Goal: Transaction & Acquisition: Purchase product/service

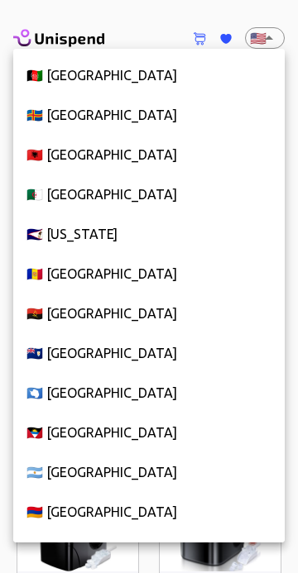
click at [268, 36] on div at bounding box center [149, 286] width 298 height 573
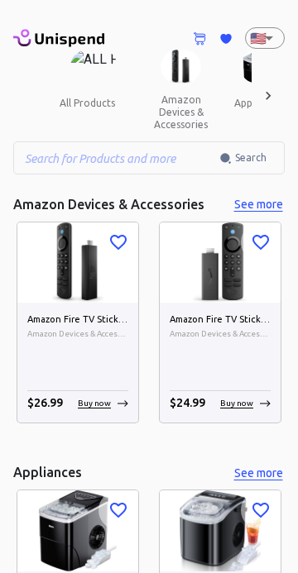
scroll to position [9024, 0]
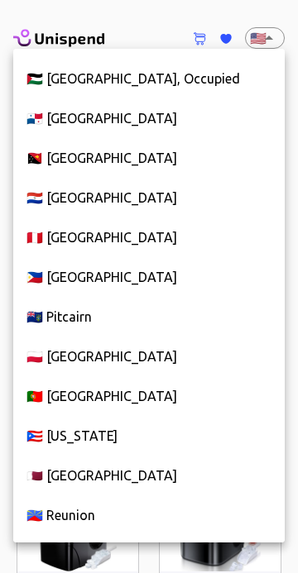
scroll to position [6683, 0]
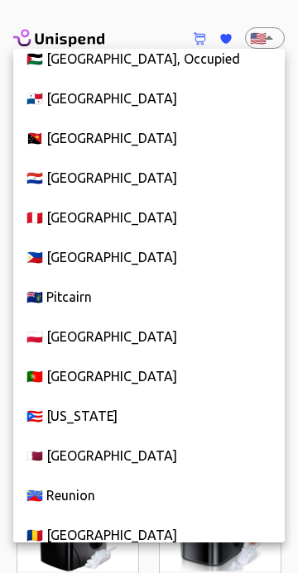
click at [154, 260] on li "🇵🇭 [GEOGRAPHIC_DATA]" at bounding box center [148, 257] width 271 height 40
type input "PH"
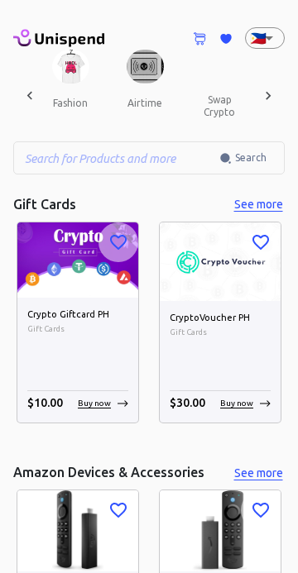
scroll to position [0, 2329]
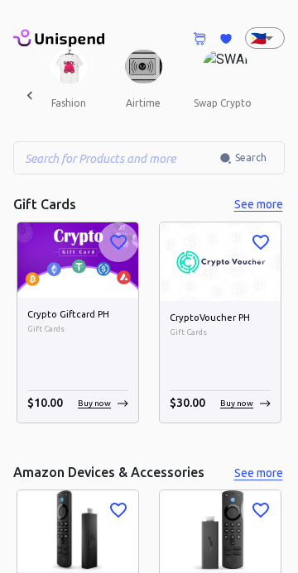
click at [205, 83] on button "swap crypto" at bounding box center [222, 103] width 84 height 40
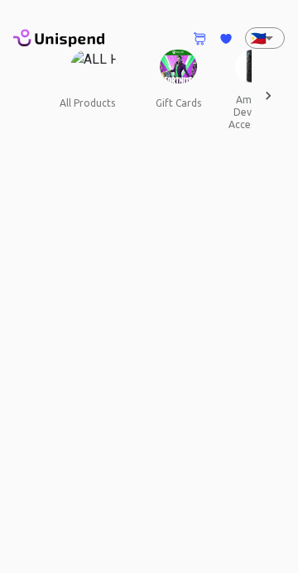
click at [97, 56] on img at bounding box center [93, 67] width 47 height 34
click at [179, 65] on img at bounding box center [178, 67] width 37 height 34
click at [195, 39] on icon at bounding box center [199, 39] width 12 height 12
